Goal: Find specific page/section: Find specific page/section

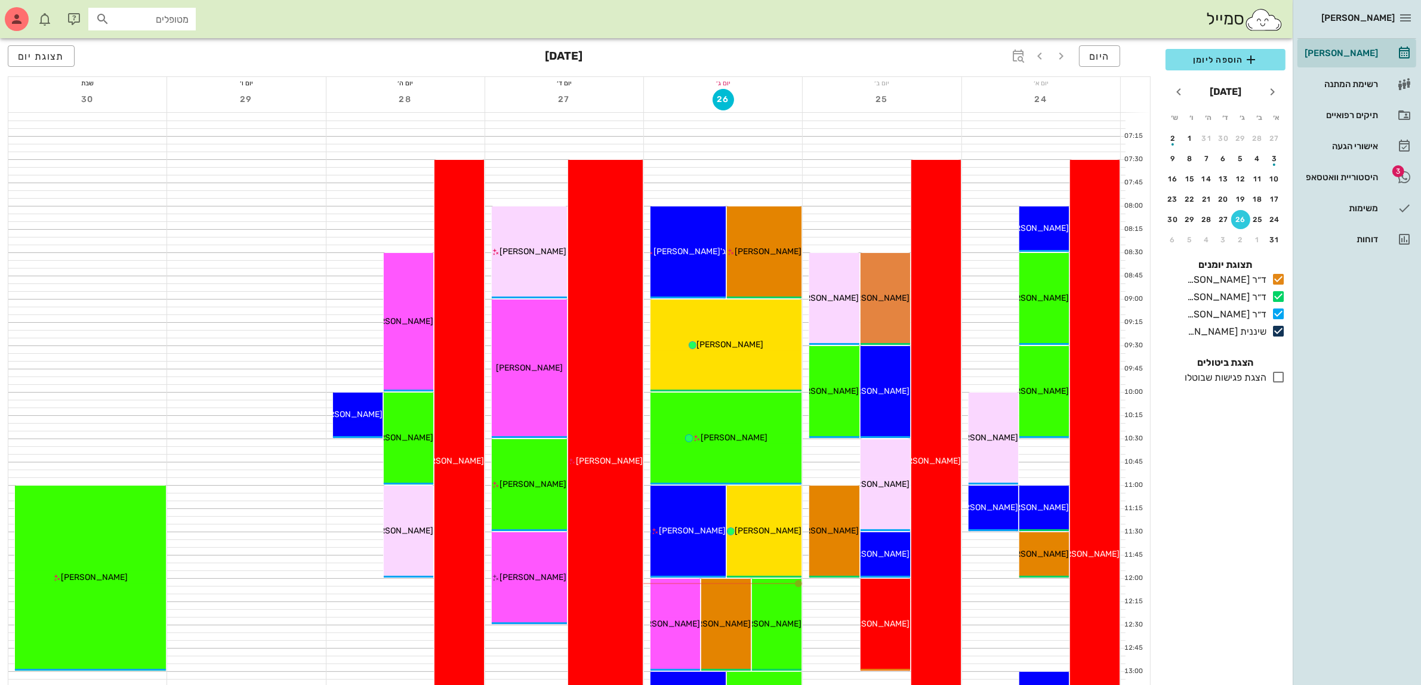
click at [1346, 176] on div "היסטוריית וואטסאפ" at bounding box center [1340, 177] width 76 height 10
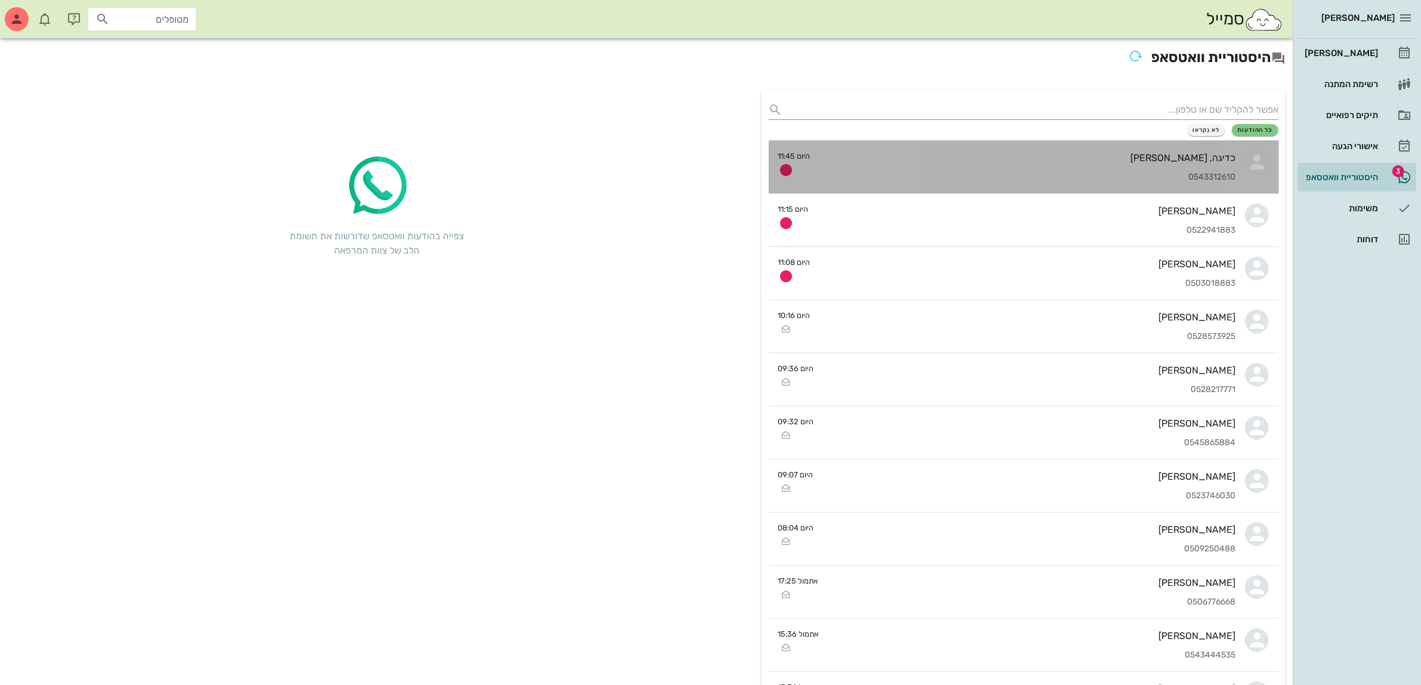
click at [1113, 163] on div "כדיגה, [PERSON_NAME] חאמיד 0543312610" at bounding box center [1028, 167] width 416 height 53
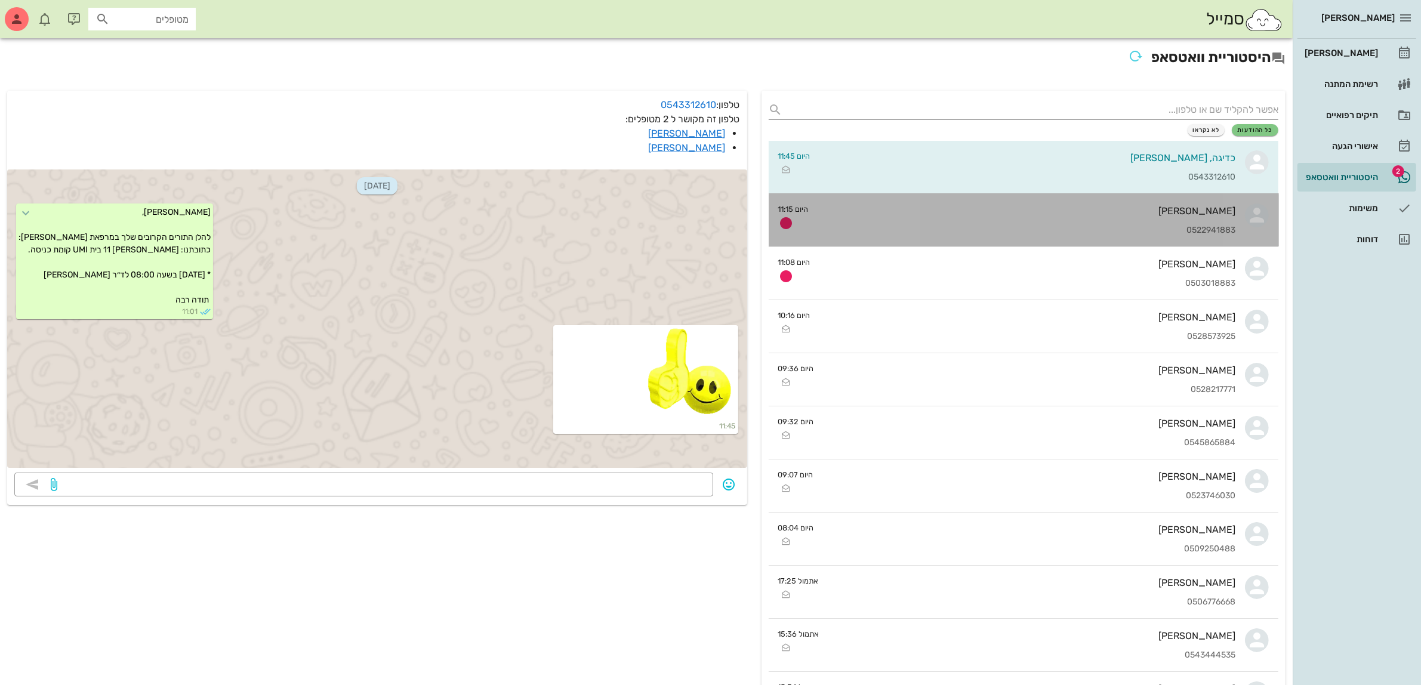
click at [1028, 240] on div "[PERSON_NAME] 0522941883" at bounding box center [1027, 220] width 418 height 53
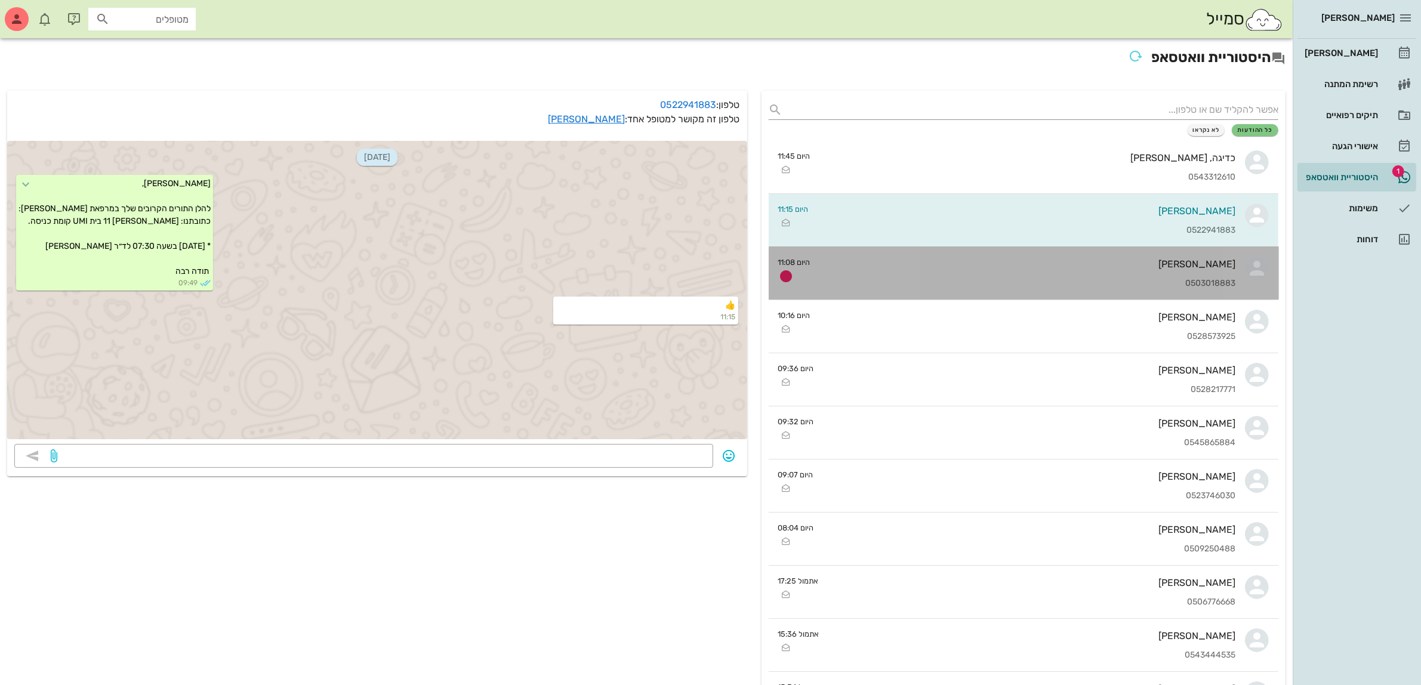
click at [988, 270] on div "[PERSON_NAME] 0503018883" at bounding box center [1028, 273] width 416 height 53
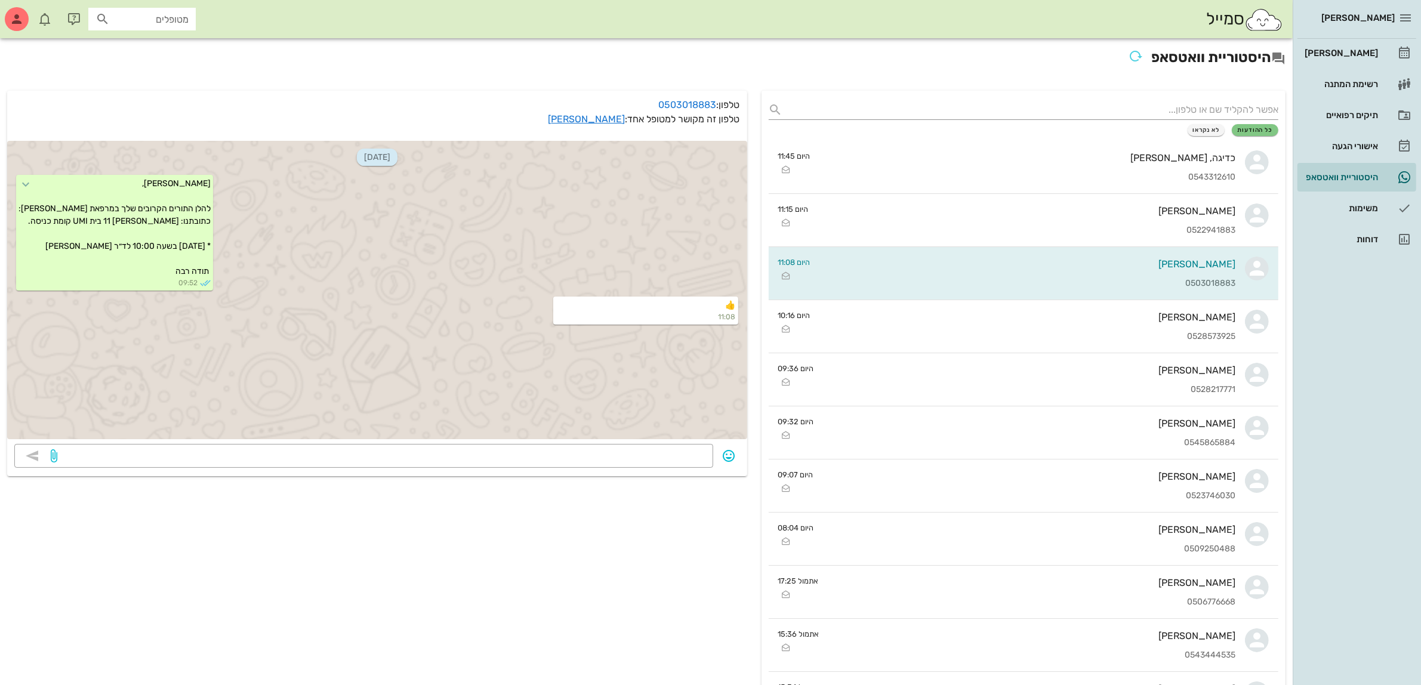
click at [946, 75] on div "היסטוריית וואטסאפ" at bounding box center [646, 60] width 1292 height 45
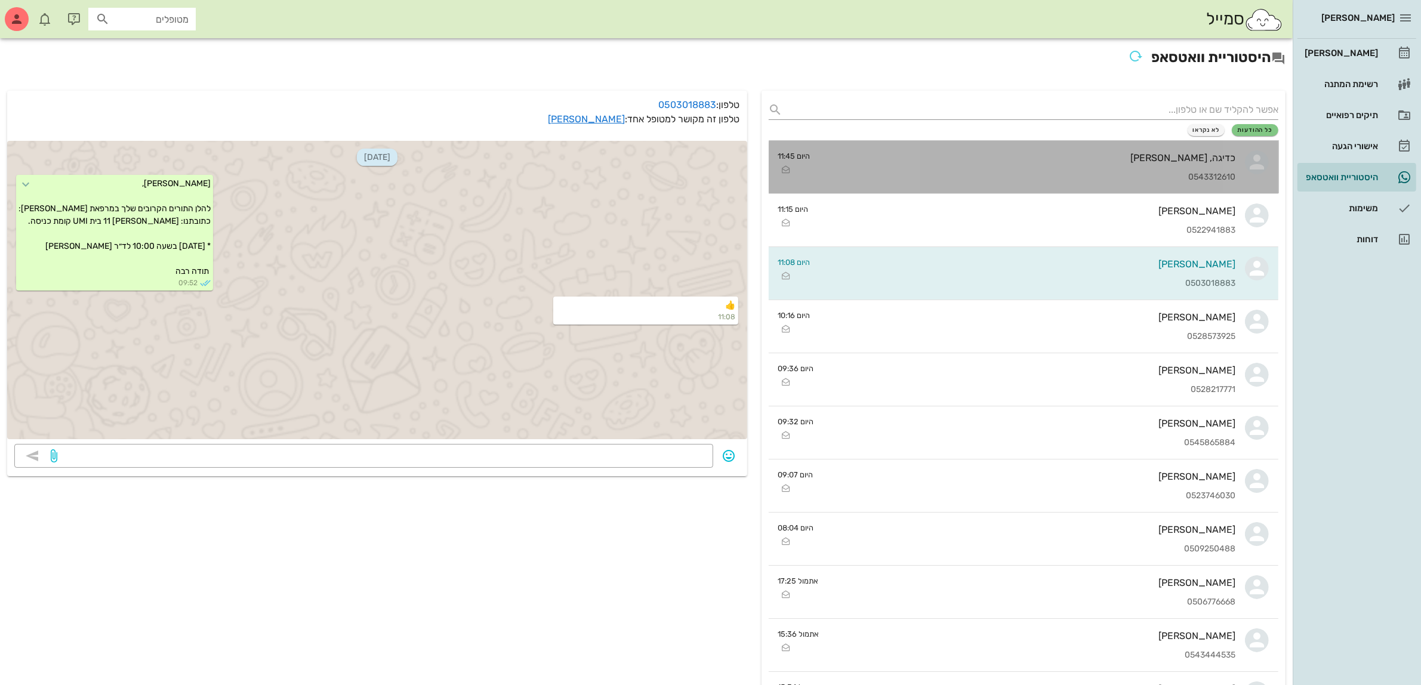
click at [1093, 165] on div "כדיגה, [PERSON_NAME] חאמיד 0543312610" at bounding box center [1028, 167] width 416 height 53
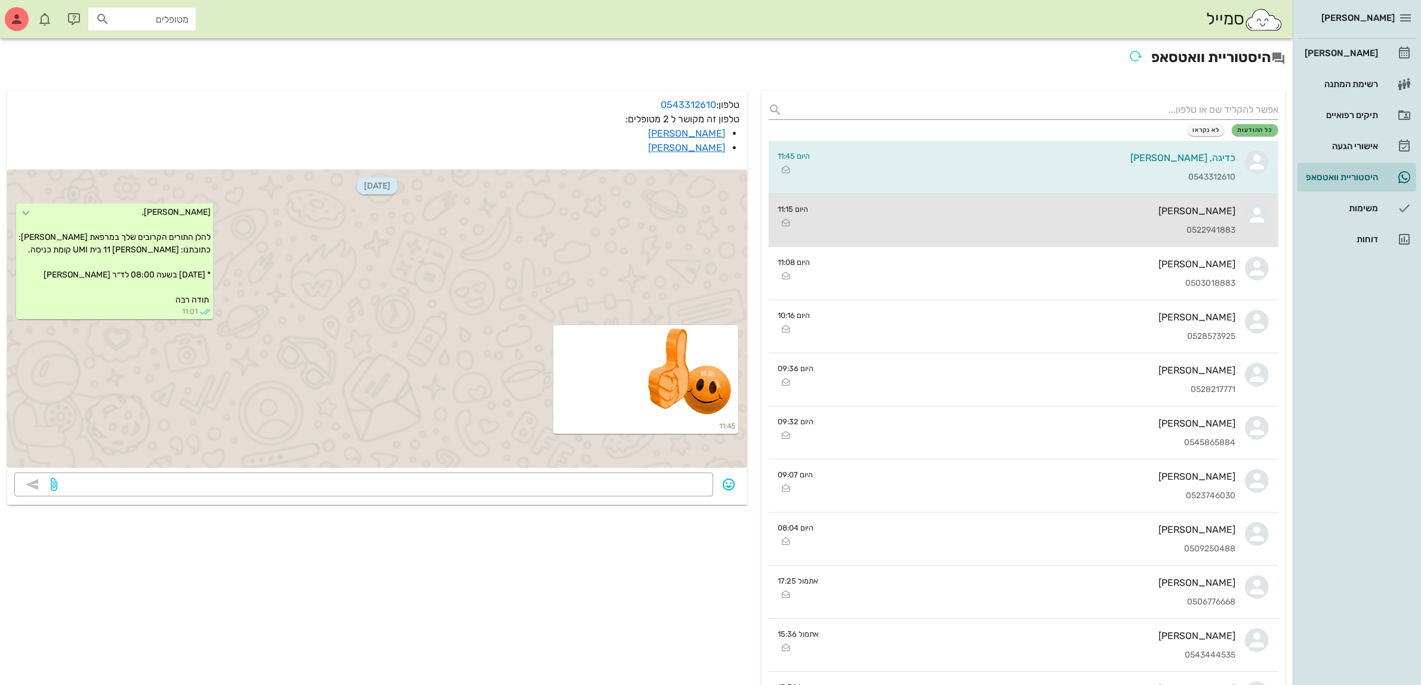
click at [1090, 221] on div "[PERSON_NAME] 0522941883" at bounding box center [1027, 220] width 418 height 53
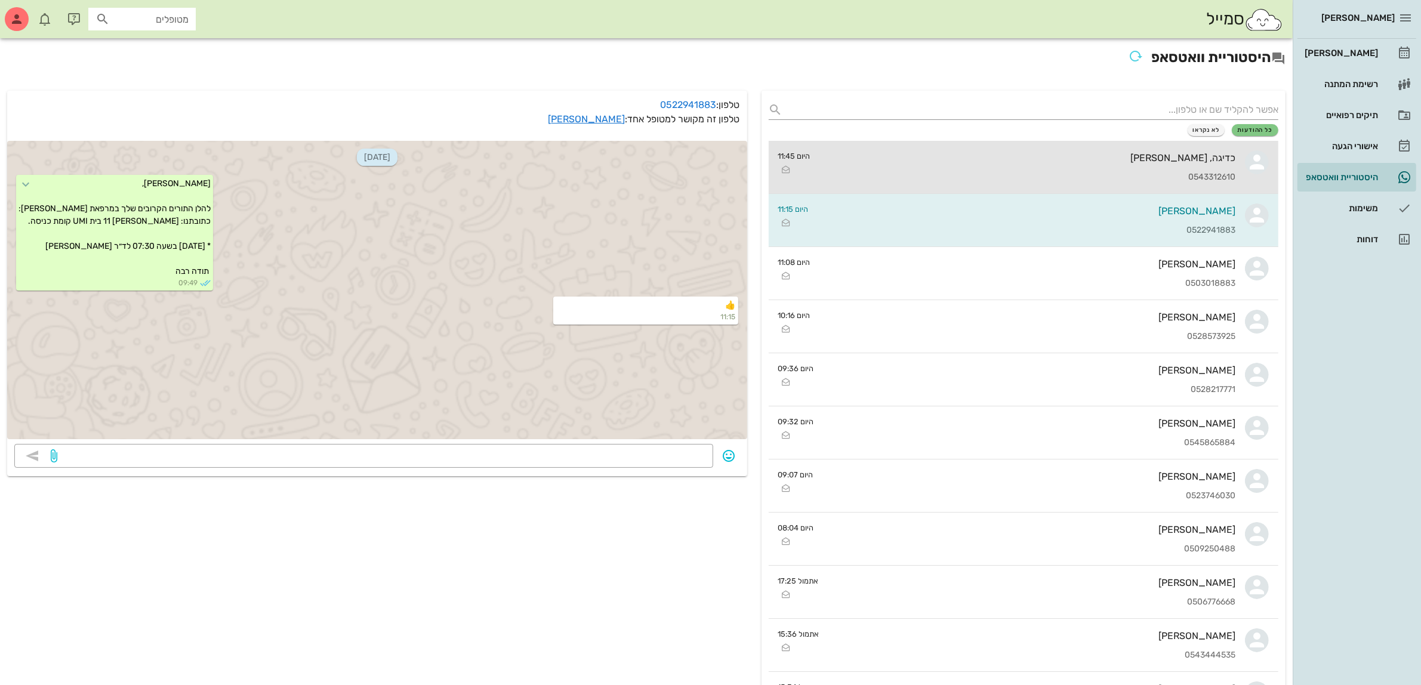
click at [1138, 155] on div "כדיגה, [PERSON_NAME]" at bounding box center [1028, 157] width 416 height 11
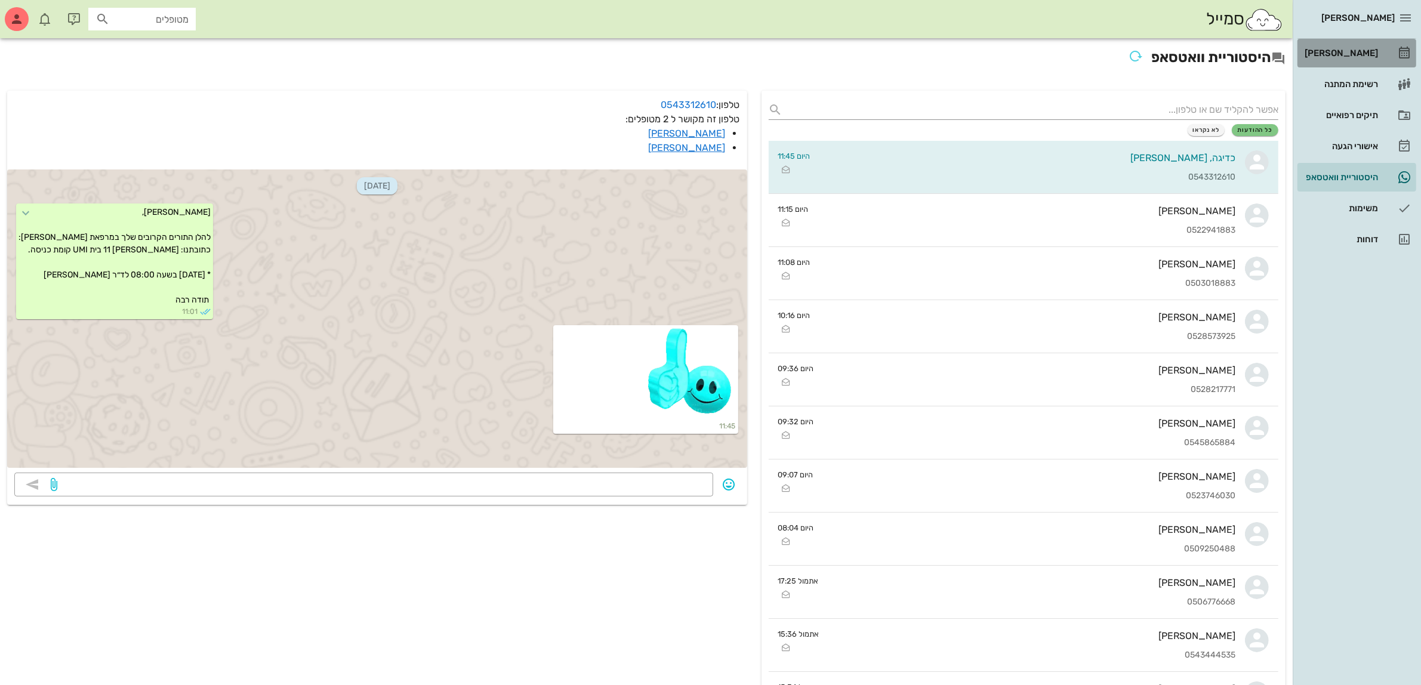
click at [1351, 53] on div "[PERSON_NAME]" at bounding box center [1340, 53] width 76 height 10
